Goal: Find specific page/section: Find specific page/section

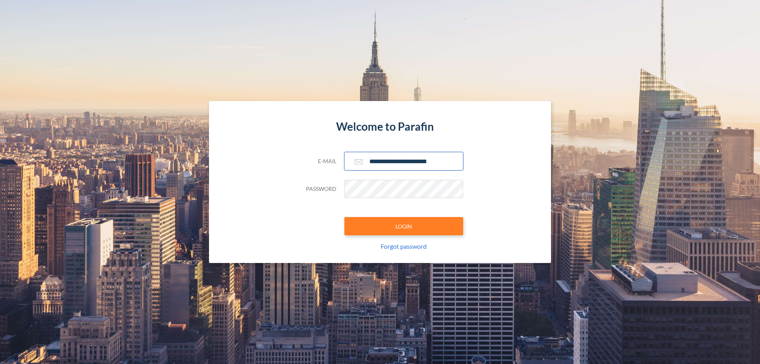
type input "**********"
click at [404, 226] on button "LOGIN" at bounding box center [404, 226] width 119 height 18
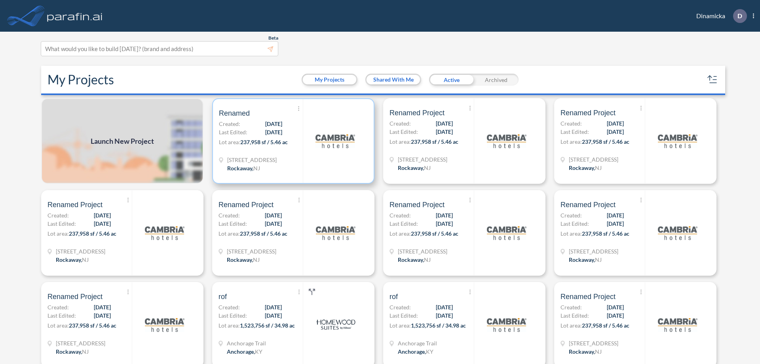
scroll to position [2, 0]
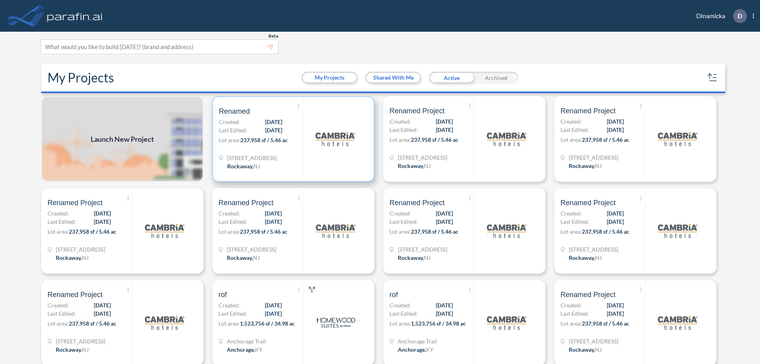
click at [292, 139] on p "Lot area: 237,958 sf / 5.46 ac" at bounding box center [261, 141] width 84 height 11
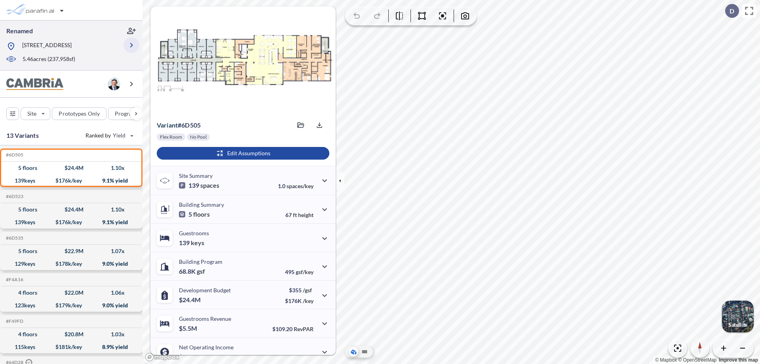
click at [132, 45] on icon "button" at bounding box center [132, 45] width 10 height 10
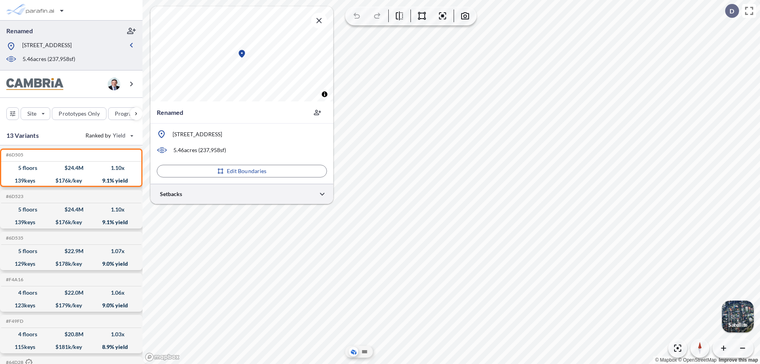
click at [242, 194] on div at bounding box center [242, 194] width 183 height 20
